Goal: Information Seeking & Learning: Find specific page/section

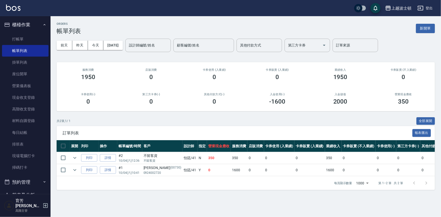
click at [13, 9] on img at bounding box center [13, 8] width 14 height 6
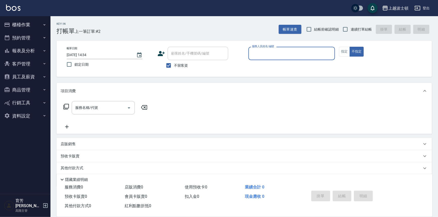
click at [263, 58] on div "服務人員姓名/編號" at bounding box center [291, 53] width 87 height 13
type input "思思-35"
type button "false"
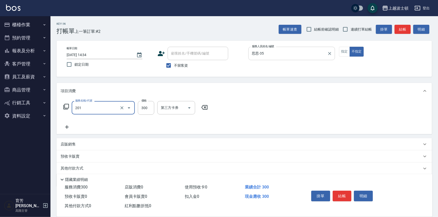
type input "洗髮(201)"
type input "305"
click at [104, 111] on input "洗髮(201)" at bounding box center [96, 107] width 44 height 9
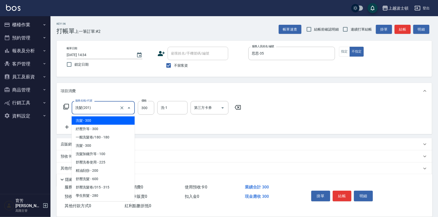
click at [104, 111] on input "洗髮(201)" at bounding box center [96, 107] width 44 height 9
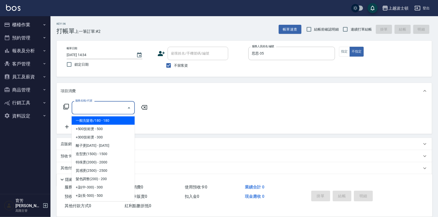
type input "0"
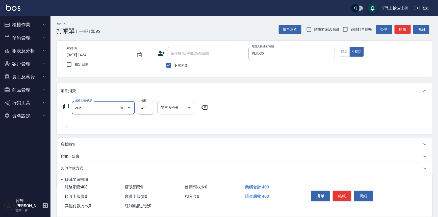
type input "剪髮(305)"
type input "350"
click at [341, 193] on button "結帳" at bounding box center [342, 196] width 19 height 11
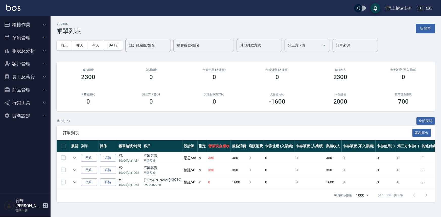
click at [12, 8] on img at bounding box center [13, 8] width 14 height 6
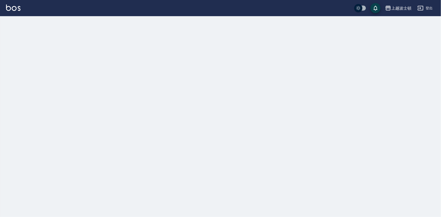
click at [12, 7] on img at bounding box center [13, 8] width 14 height 6
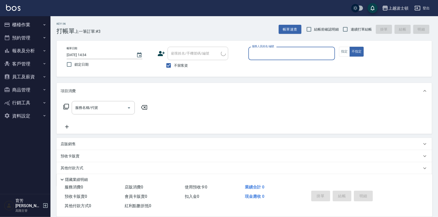
click at [264, 55] on input "服務人員姓名/編號" at bounding box center [292, 53] width 82 height 9
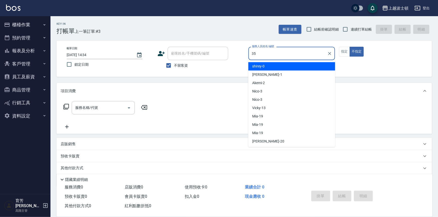
type input "思思-35"
type button "false"
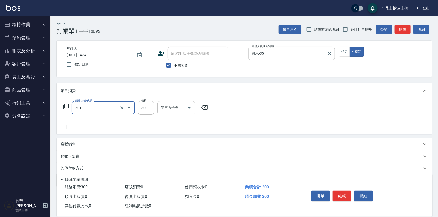
type input "洗髮(201)"
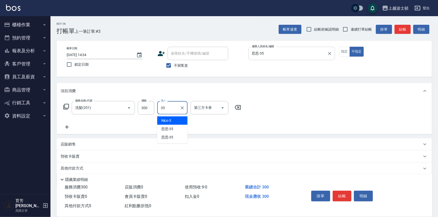
type input "思思-35"
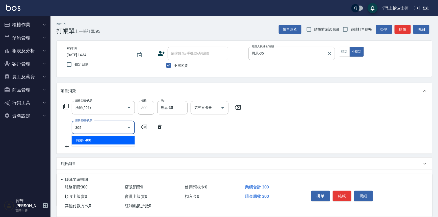
type input "剪髮(305)"
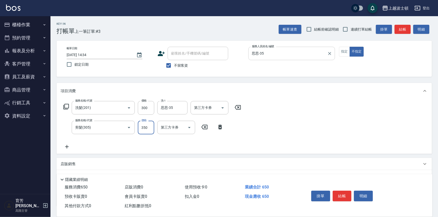
type input "350"
click at [353, 191] on div "掛單 結帳 明細" at bounding box center [342, 197] width 66 height 16
click at [348, 194] on button "結帳" at bounding box center [342, 196] width 19 height 11
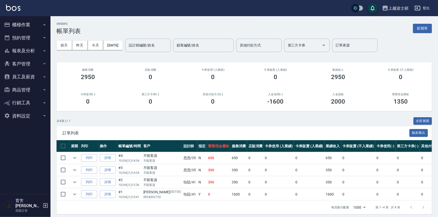
click at [18, 12] on div "上越波士頓 登出" at bounding box center [219, 8] width 438 height 16
click at [18, 9] on img at bounding box center [13, 8] width 14 height 6
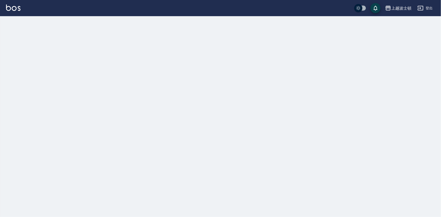
click at [18, 9] on img at bounding box center [13, 8] width 14 height 6
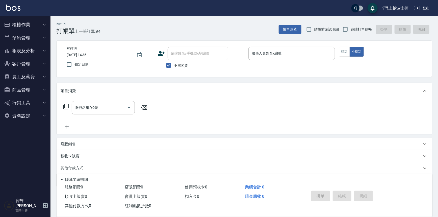
click at [178, 66] on span "不留客資" at bounding box center [181, 65] width 14 height 5
click at [174, 66] on input "不留客資" at bounding box center [168, 65] width 11 height 11
checkbox input "false"
click at [196, 53] on input "顧客姓名/手機號碼/編號" at bounding box center [194, 53] width 48 height 9
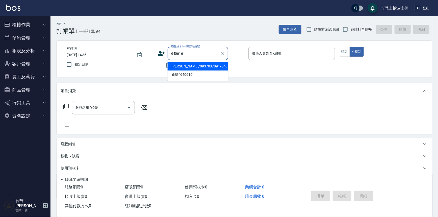
click at [212, 68] on li "[PERSON_NAME]/0937007891/640616" at bounding box center [198, 66] width 61 height 8
type input "[PERSON_NAME]/0937007891/640616"
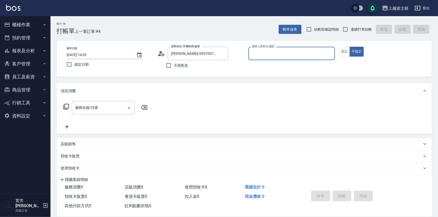
type input "怡廷-41"
click at [8, 5] on img at bounding box center [13, 8] width 14 height 6
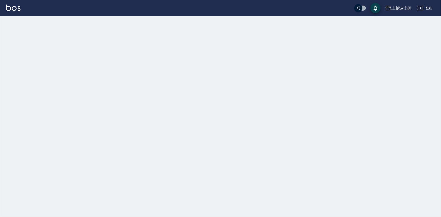
click at [8, 5] on img at bounding box center [13, 8] width 14 height 6
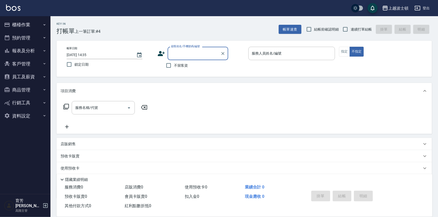
click at [22, 50] on button "報表及分析" at bounding box center [25, 50] width 46 height 13
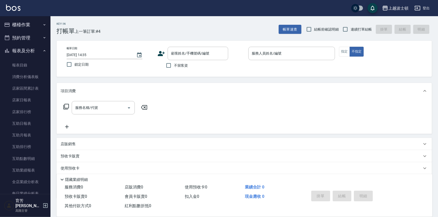
click at [33, 51] on button "報表及分析" at bounding box center [25, 50] width 46 height 13
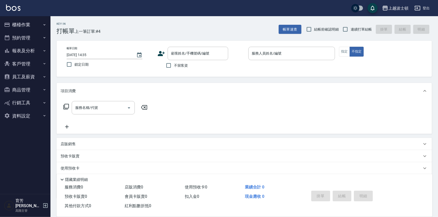
click at [10, 7] on img at bounding box center [13, 8] width 14 height 6
click at [39, 78] on button "員工及薪資" at bounding box center [25, 76] width 46 height 13
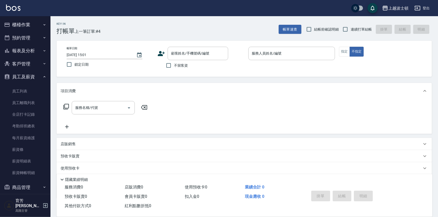
click at [39, 78] on button "員工及薪資" at bounding box center [25, 76] width 46 height 13
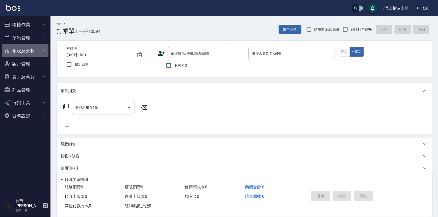
click at [26, 48] on button "報表及分析" at bounding box center [25, 50] width 46 height 13
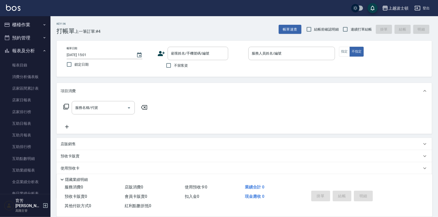
click at [30, 49] on button "報表及分析" at bounding box center [25, 50] width 46 height 13
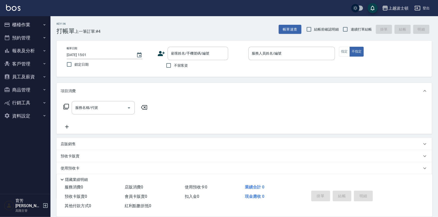
click at [28, 50] on button "報表及分析" at bounding box center [25, 50] width 46 height 13
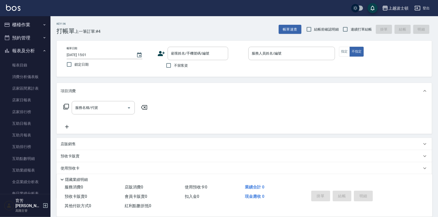
click at [28, 50] on button "報表及分析" at bounding box center [25, 50] width 46 height 13
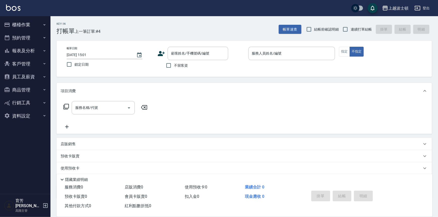
click at [27, 21] on button "櫃檯作業" at bounding box center [25, 24] width 46 height 13
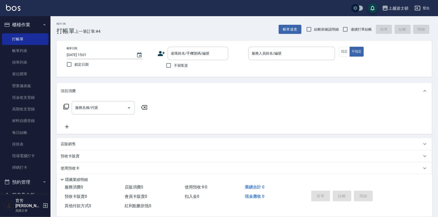
click at [29, 23] on button "櫃檯作業" at bounding box center [25, 24] width 46 height 13
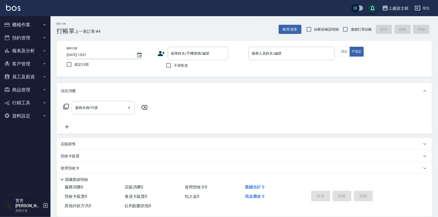
click at [31, 24] on button "櫃檯作業" at bounding box center [25, 24] width 46 height 13
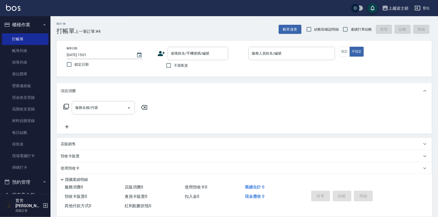
click at [9, 10] on img at bounding box center [13, 8] width 14 height 6
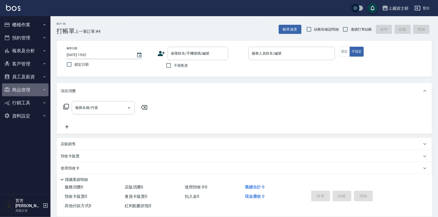
click at [29, 92] on button "商品管理" at bounding box center [25, 89] width 46 height 13
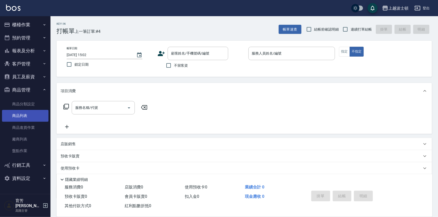
click at [27, 113] on link "商品列表" at bounding box center [25, 116] width 46 height 12
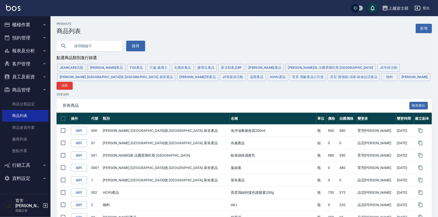
click at [100, 46] on input "text" at bounding box center [94, 46] width 47 height 14
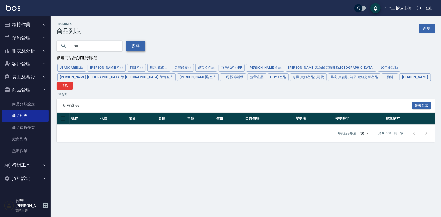
type input "光"
click at [144, 45] on button "搜尋" at bounding box center [135, 46] width 19 height 11
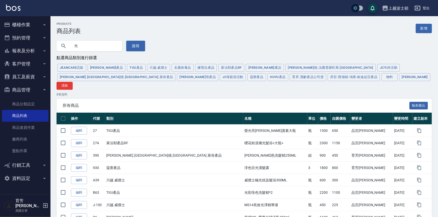
click at [92, 48] on input "光" at bounding box center [94, 46] width 47 height 14
type input "e"
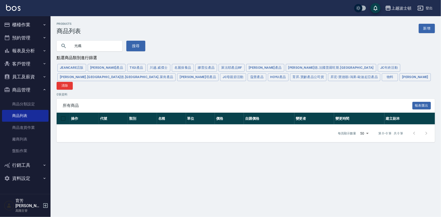
click at [85, 49] on input "光纖" at bounding box center [94, 46] width 47 height 14
type input "光"
type input "tagaya"
drag, startPoint x: 128, startPoint y: 49, endPoint x: 132, endPoint y: 49, distance: 4.9
click at [130, 49] on button "搜尋" at bounding box center [135, 46] width 19 height 11
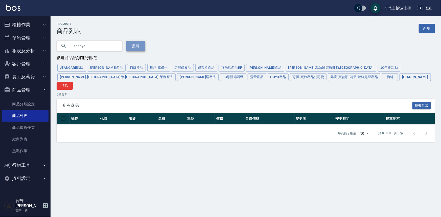
click at [132, 49] on button "搜尋" at bounding box center [135, 46] width 19 height 11
click at [137, 45] on button "搜尋" at bounding box center [135, 46] width 19 height 11
click at [91, 47] on input "tagaya" at bounding box center [94, 46] width 47 height 14
click at [92, 46] on input "tagaya" at bounding box center [94, 46] width 47 height 14
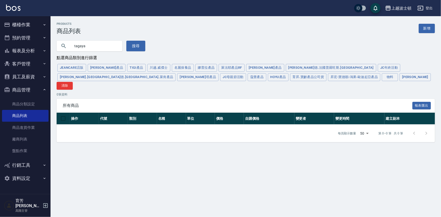
click at [92, 46] on input "tagaya" at bounding box center [94, 46] width 47 height 14
click at [141, 42] on button "搜尋" at bounding box center [135, 46] width 19 height 11
click at [140, 43] on button "搜尋" at bounding box center [135, 46] width 19 height 11
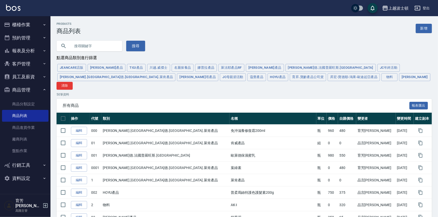
click at [98, 51] on input "text" at bounding box center [94, 46] width 47 height 14
type input "z"
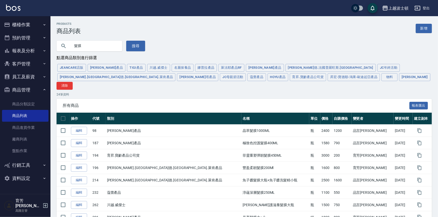
click at [96, 60] on div "點選商品類別進行篩選" at bounding box center [244, 57] width 375 height 5
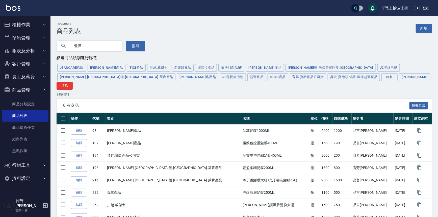
click at [93, 43] on input "髮膜" at bounding box center [94, 46] width 47 height 14
click at [93, 44] on input "髮膜" at bounding box center [94, 46] width 47 height 14
click at [93, 45] on input "髮膜" at bounding box center [94, 46] width 47 height 14
type input "FlBER"
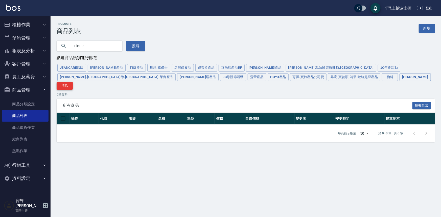
click at [73, 82] on button "清除" at bounding box center [65, 86] width 16 height 8
click at [328, 78] on button "昇宏-寶德順-鴻果-歐迪起亞產品" at bounding box center [354, 77] width 52 height 8
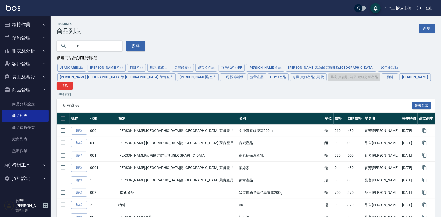
type input "10000000"
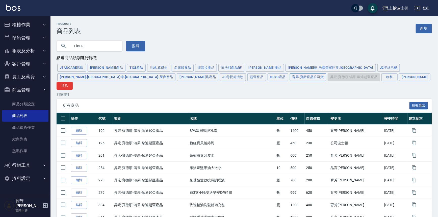
click at [290, 78] on button "育昇.寶齡產品公司貨" at bounding box center [308, 77] width 37 height 8
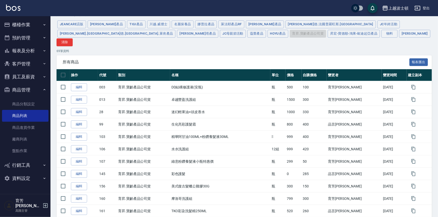
scroll to position [23, 0]
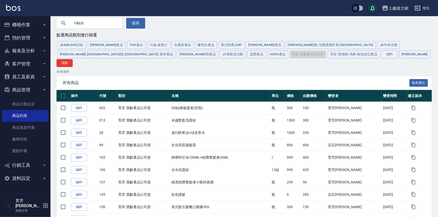
click at [98, 24] on input "FlBER" at bounding box center [94, 23] width 47 height 14
click at [96, 24] on input "FlBER" at bounding box center [94, 23] width 47 height 14
click at [95, 24] on input "FlBER" at bounding box center [94, 23] width 47 height 14
type input "1000"
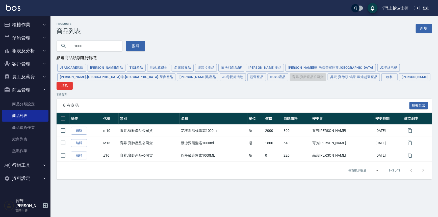
scroll to position [0, 0]
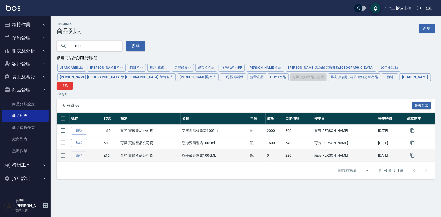
click at [307, 149] on td "220" at bounding box center [298, 155] width 29 height 12
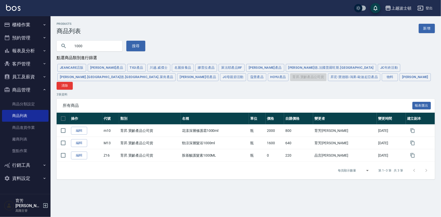
click at [13, 13] on div "上越波士頓 登出" at bounding box center [220, 8] width 441 height 16
click at [14, 10] on img at bounding box center [13, 8] width 14 height 6
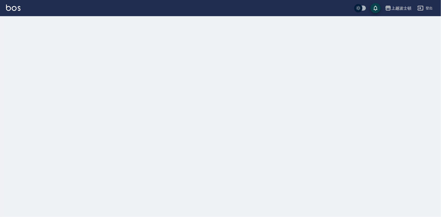
click at [14, 9] on img at bounding box center [13, 8] width 14 height 6
